Goal: Transaction & Acquisition: Purchase product/service

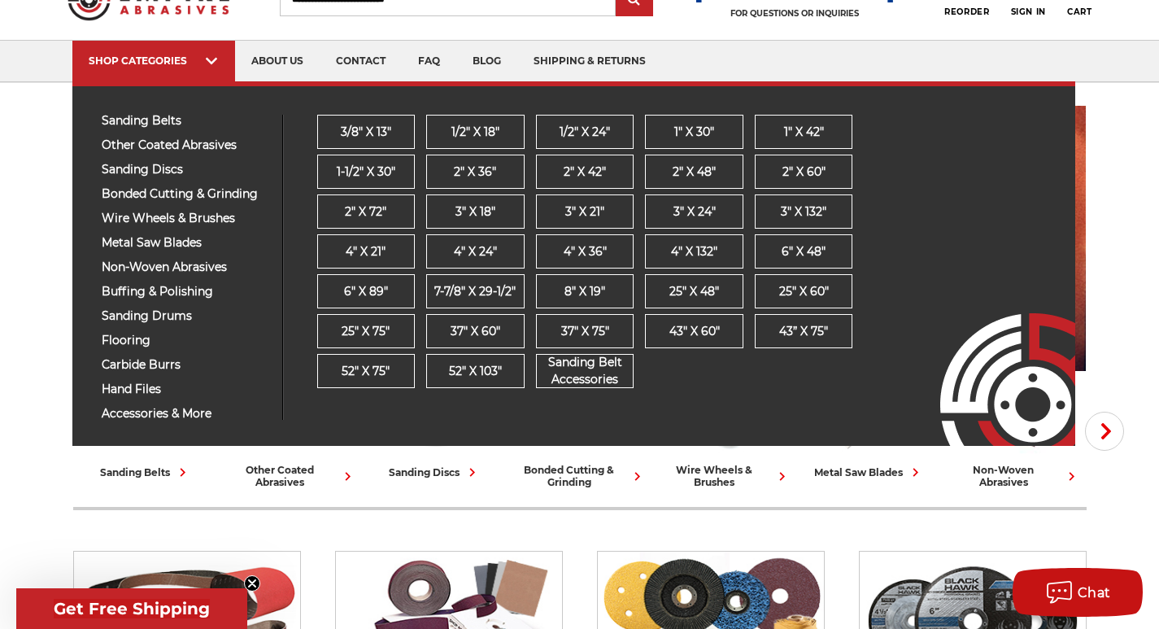
scroll to position [244, 0]
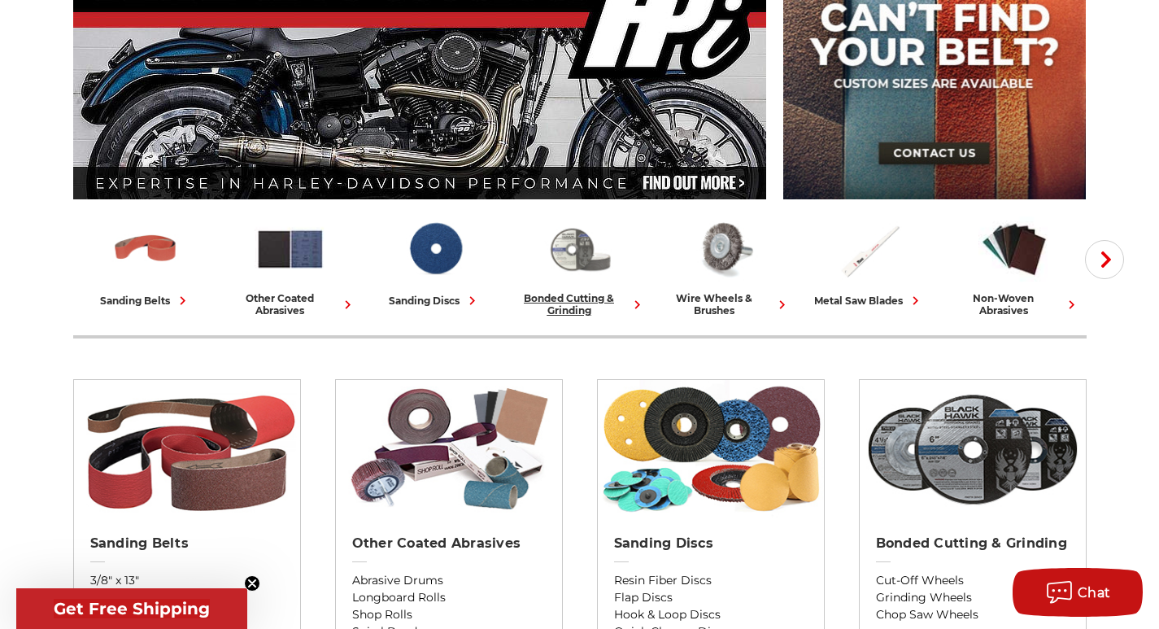
click at [580, 282] on img at bounding box center [580, 249] width 72 height 70
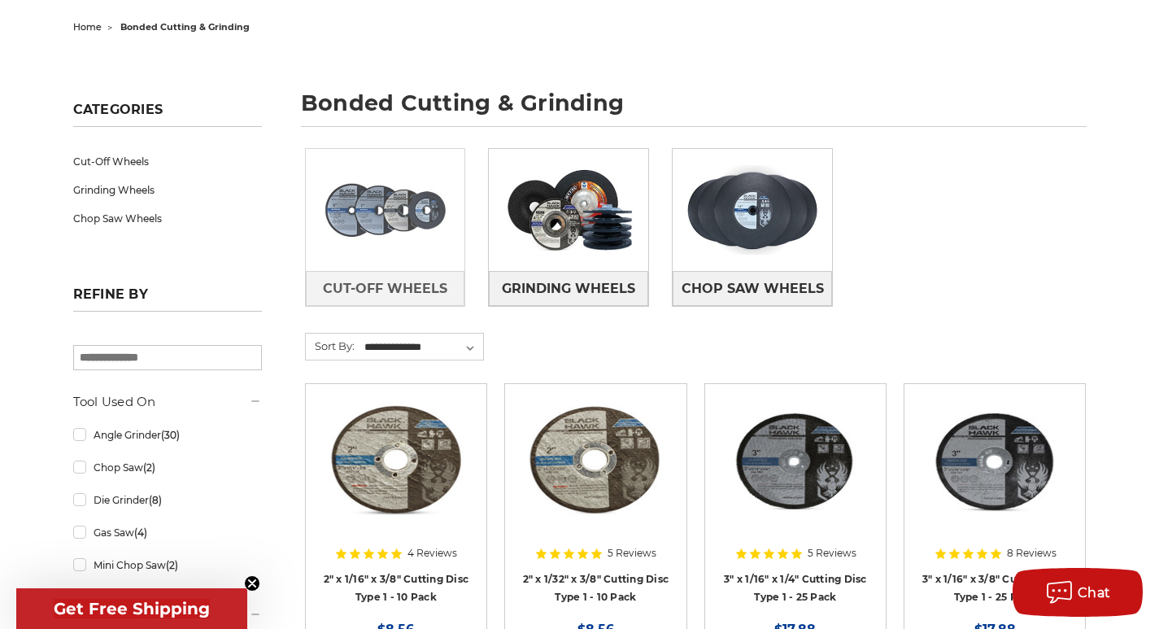
click at [407, 223] on img at bounding box center [385, 210] width 159 height 112
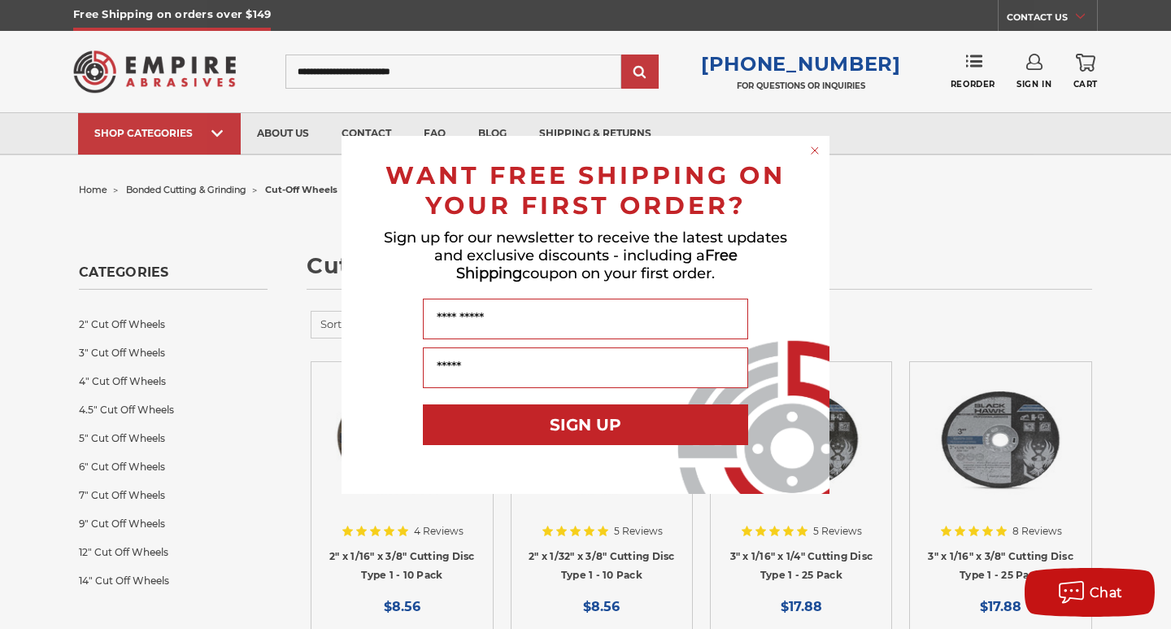
click at [1082, 242] on div "Close dialog WANT FREE SHIPPING ON YOUR FIRST ORDER? Sign up for our newsletter…" at bounding box center [585, 314] width 1171 height 629
click at [813, 153] on circle "Close dialog" at bounding box center [815, 149] width 15 height 15
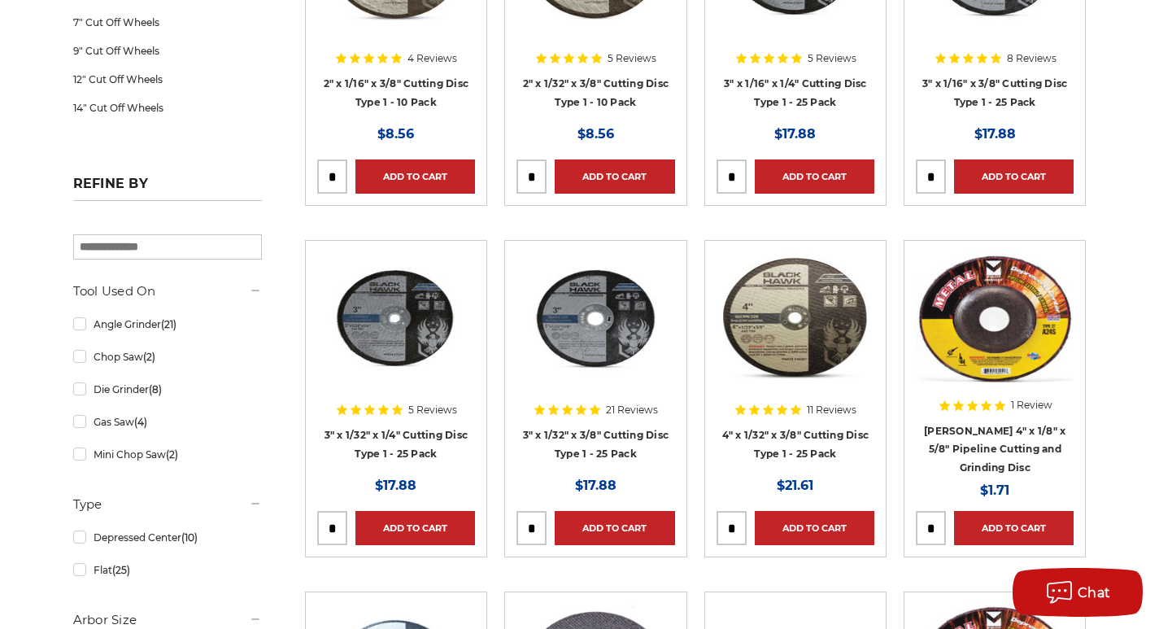
scroll to position [488, 0]
